Goal: Transaction & Acquisition: Purchase product/service

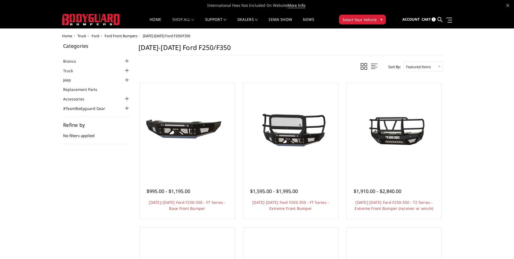
click at [125, 70] on div at bounding box center [127, 70] width 7 height 7
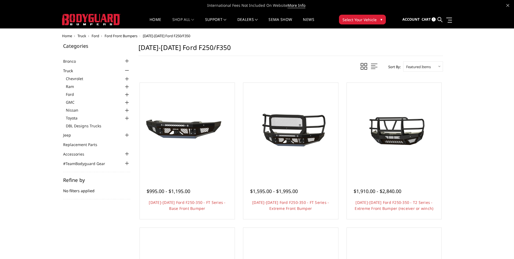
click at [127, 95] on div at bounding box center [127, 94] width 7 height 7
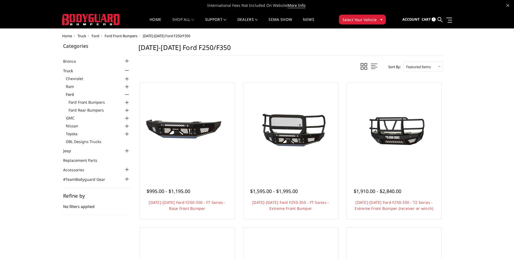
click at [126, 101] on div at bounding box center [127, 102] width 7 height 7
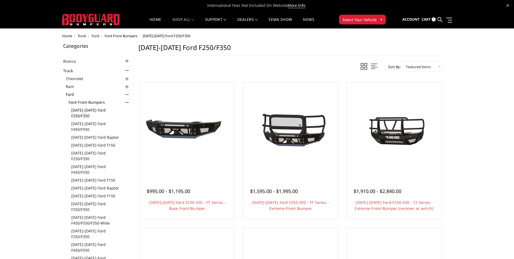
click at [109, 110] on link "[DATE]-[DATE] Ford F250/F350" at bounding box center [100, 112] width 59 height 11
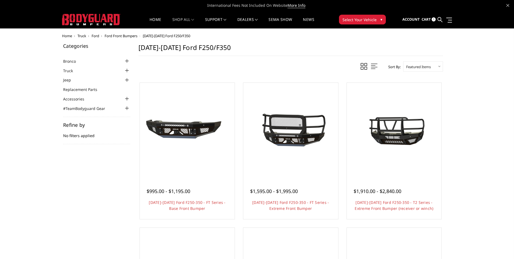
click at [128, 69] on div at bounding box center [127, 70] width 7 height 7
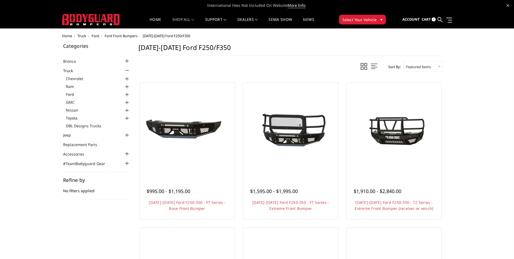
click at [126, 94] on div at bounding box center [127, 94] width 7 height 7
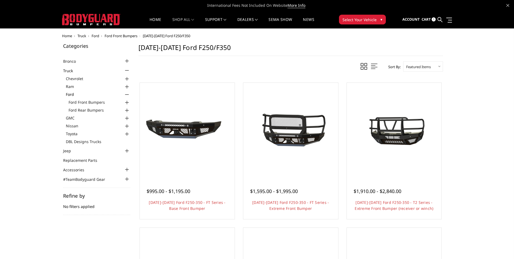
click at [125, 103] on div at bounding box center [127, 102] width 7 height 7
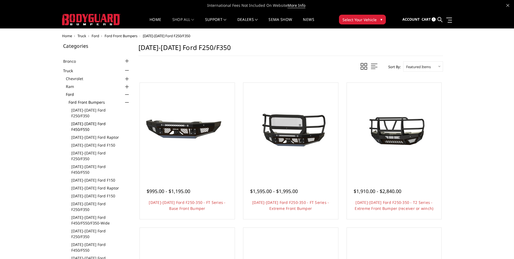
click at [108, 121] on link "[DATE]-[DATE] Ford F450/F550" at bounding box center [100, 126] width 59 height 11
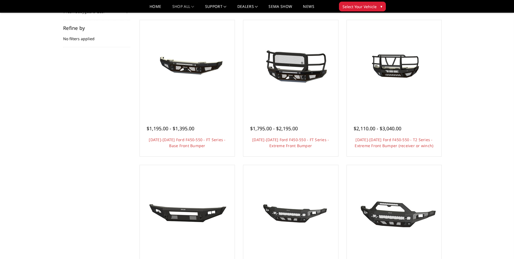
scroll to position [81, 0]
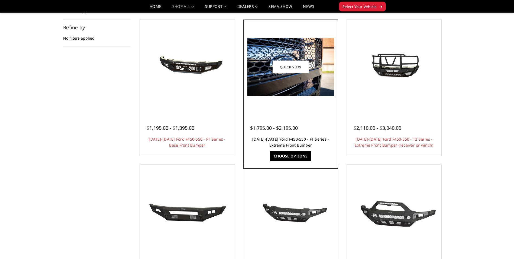
click at [294, 142] on link "[DATE]-[DATE] Ford F450-550 - FT Series - Extreme Front Bumper" at bounding box center [290, 141] width 77 height 11
